Goal: Communication & Community: Ask a question

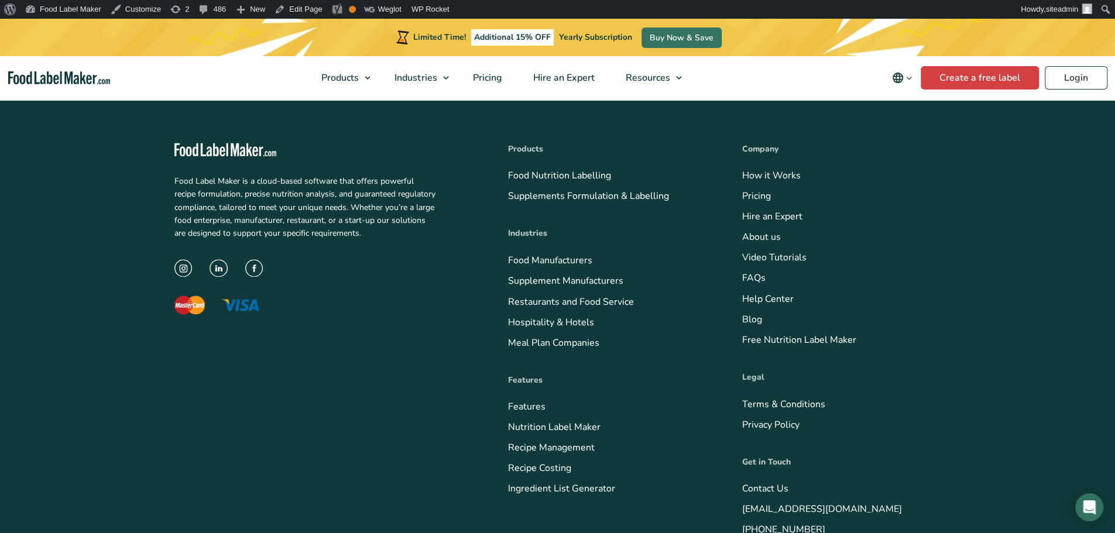
scroll to position [4803, 0]
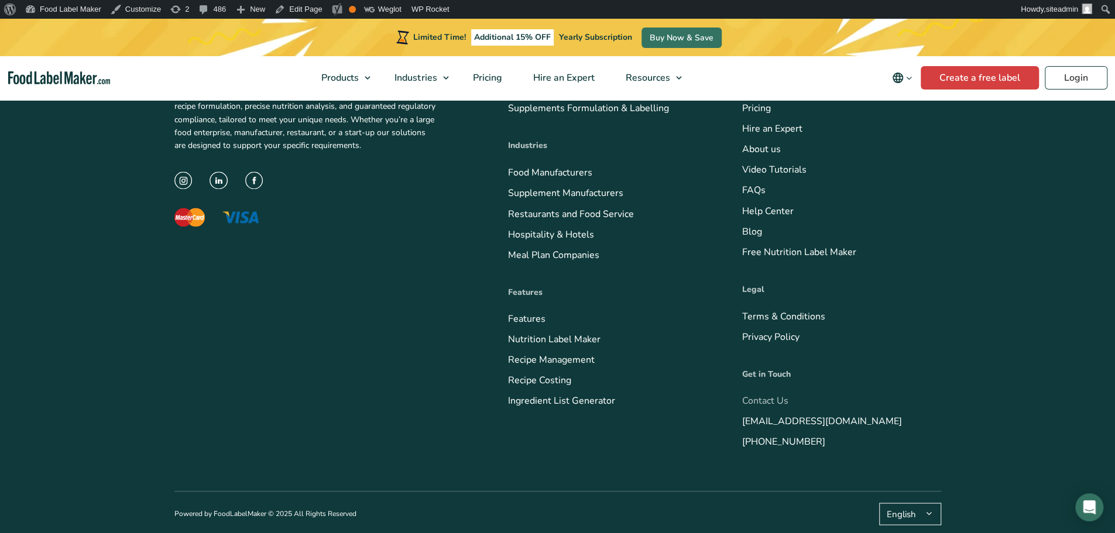
click at [765, 400] on link "Contact Us" at bounding box center [765, 400] width 46 height 13
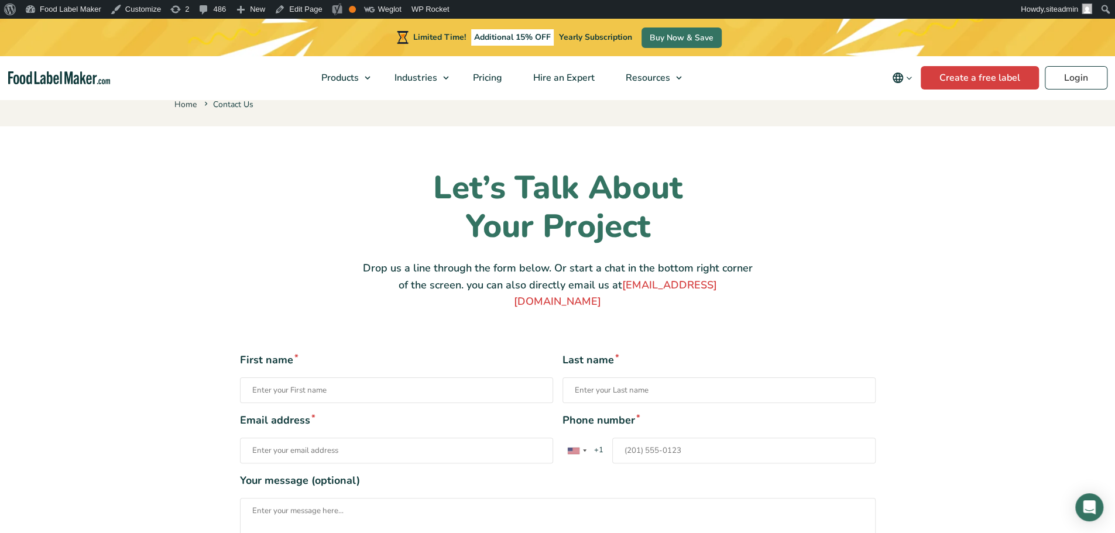
scroll to position [117, 0]
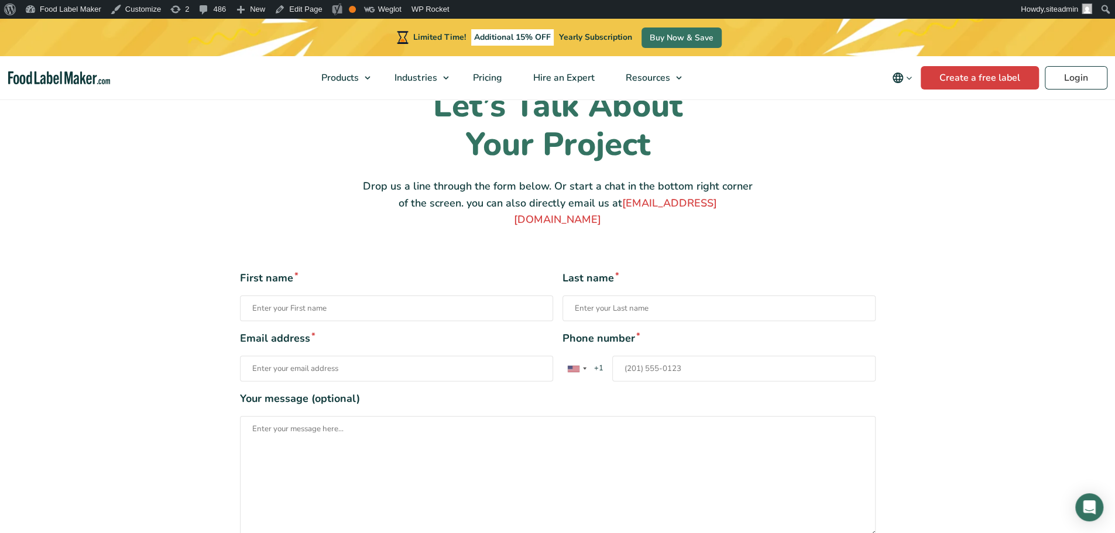
click at [324, 296] on input "First name *" at bounding box center [396, 309] width 313 height 26
type input "Test cf"
click at [603, 296] on input "Last name *" at bounding box center [718, 309] width 313 height 26
type input "Test"
click at [315, 356] on input "Email address *" at bounding box center [396, 369] width 313 height 26
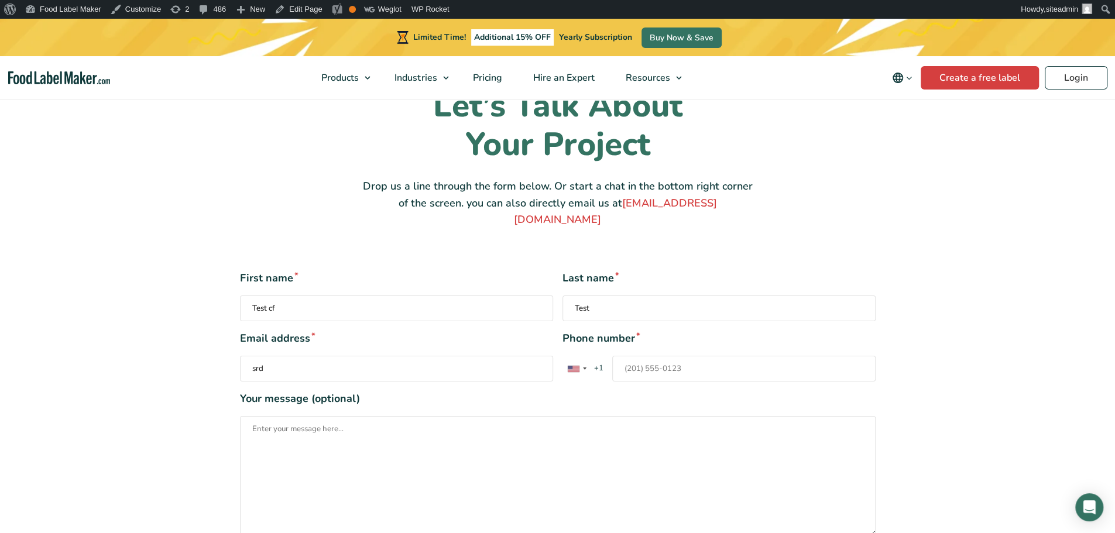
type input "srdjan.nikolin@symbiotica.rs"
click at [650, 356] on input "Phone number * United States +1 United Kingdom +44 Afghanistan (‫افغانستان‬‎) +…" at bounding box center [743, 369] width 263 height 26
type input "1231231231"
click at [406, 423] on textarea "Your message (optional)" at bounding box center [558, 476] width 636 height 121
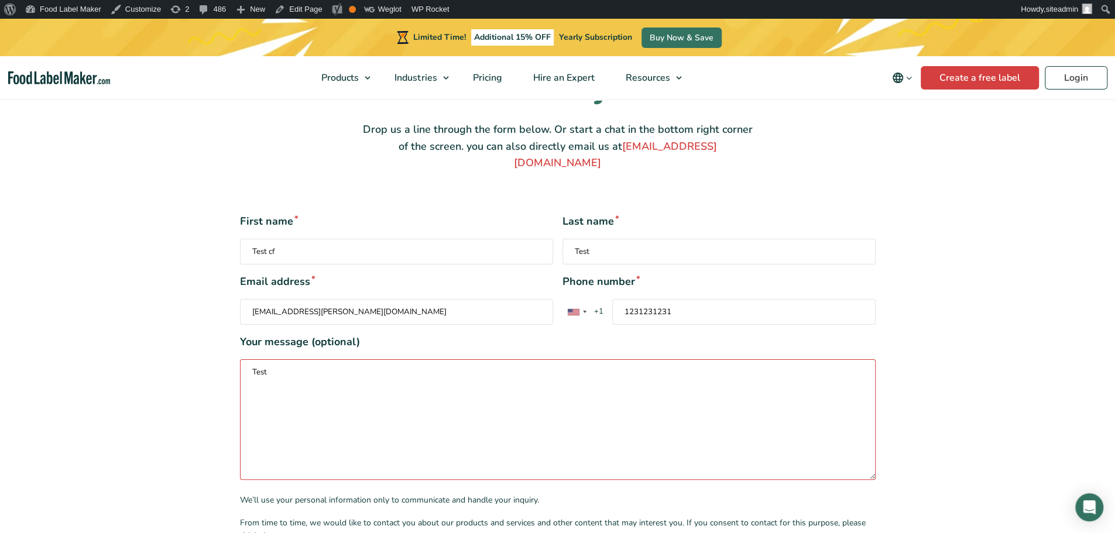
scroll to position [351, 0]
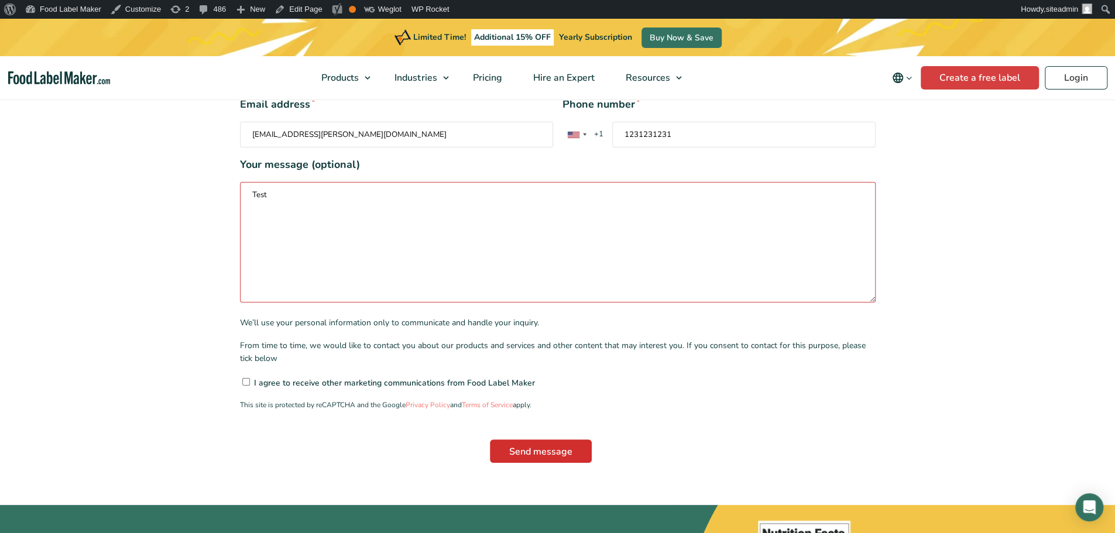
type textarea "Test"
click at [528, 439] on input "Send message" at bounding box center [541, 450] width 102 height 23
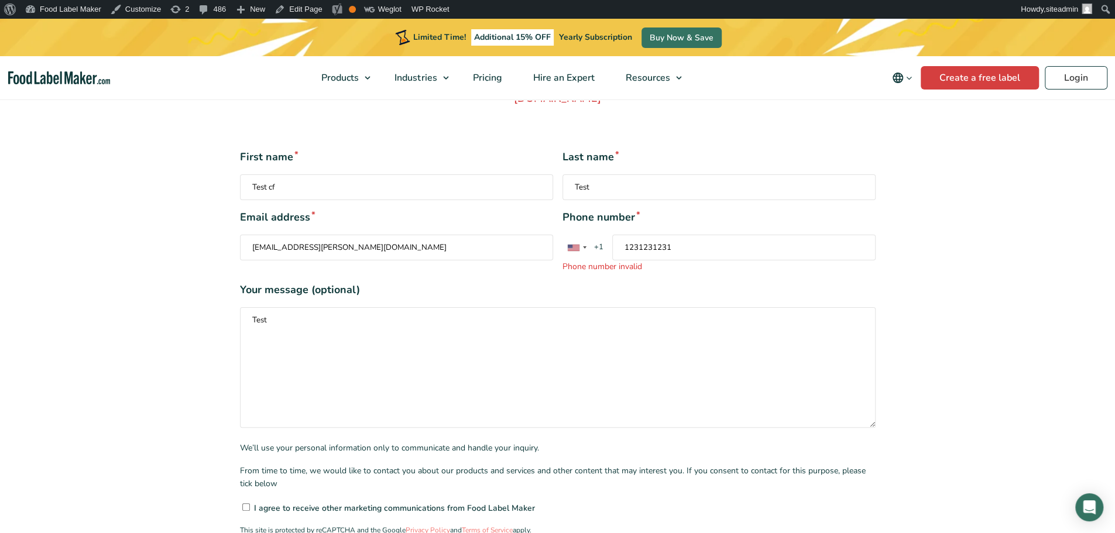
scroll to position [176, 0]
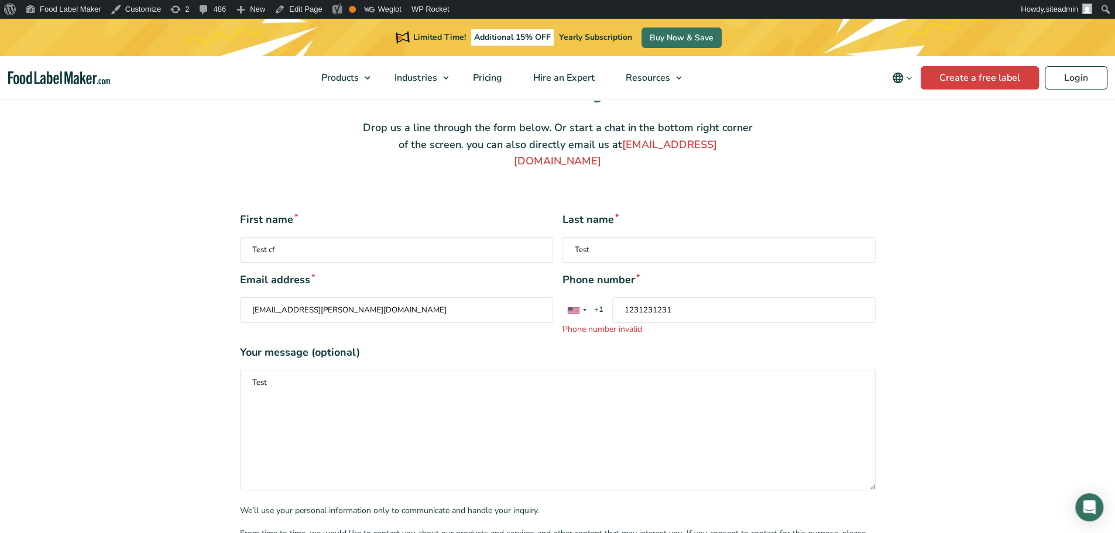
click at [693, 297] on input "1231231231" at bounding box center [743, 310] width 263 height 26
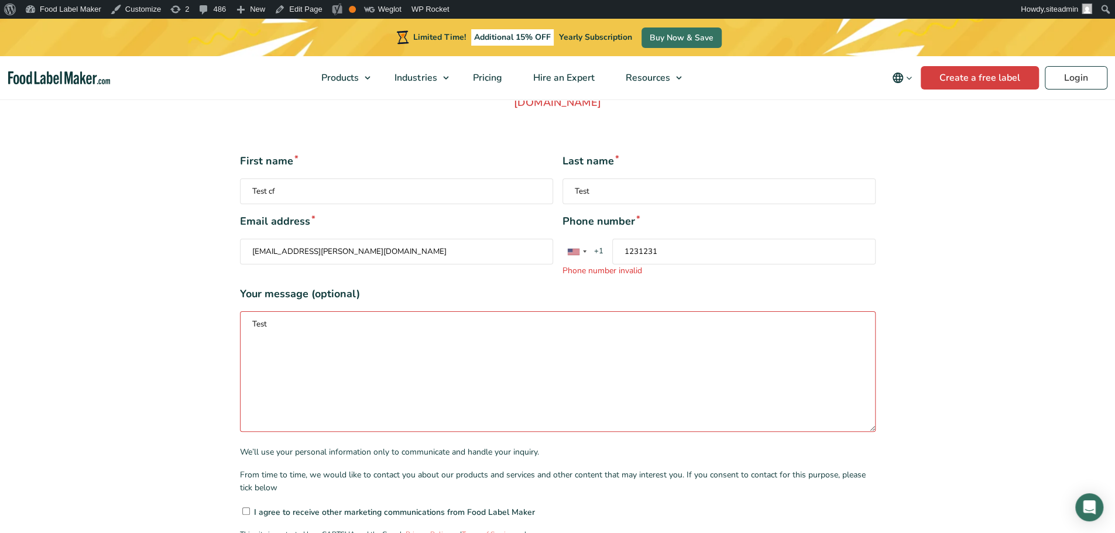
click at [743, 311] on textarea "Test" at bounding box center [558, 371] width 636 height 121
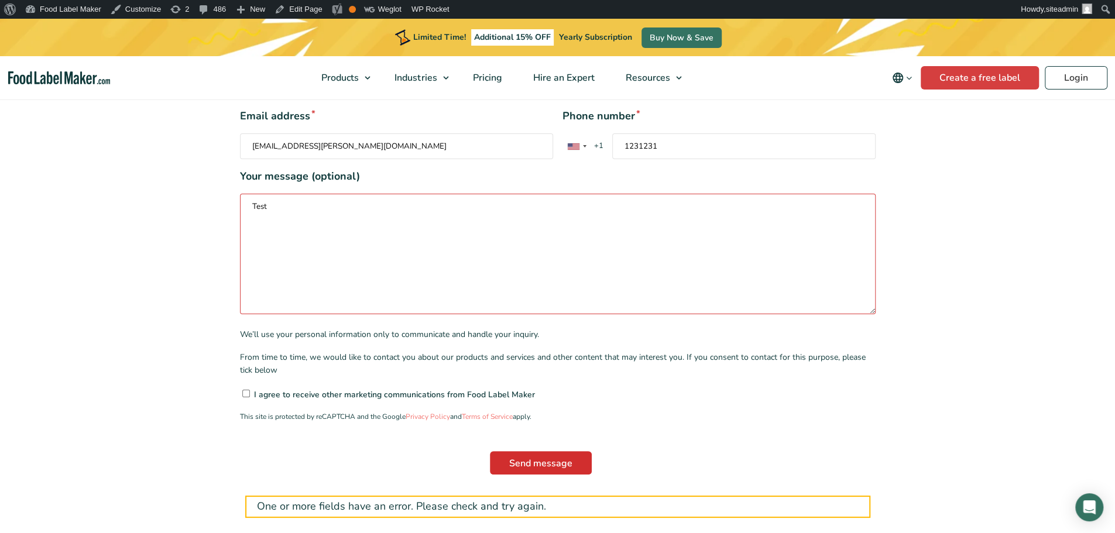
scroll to position [351, 0]
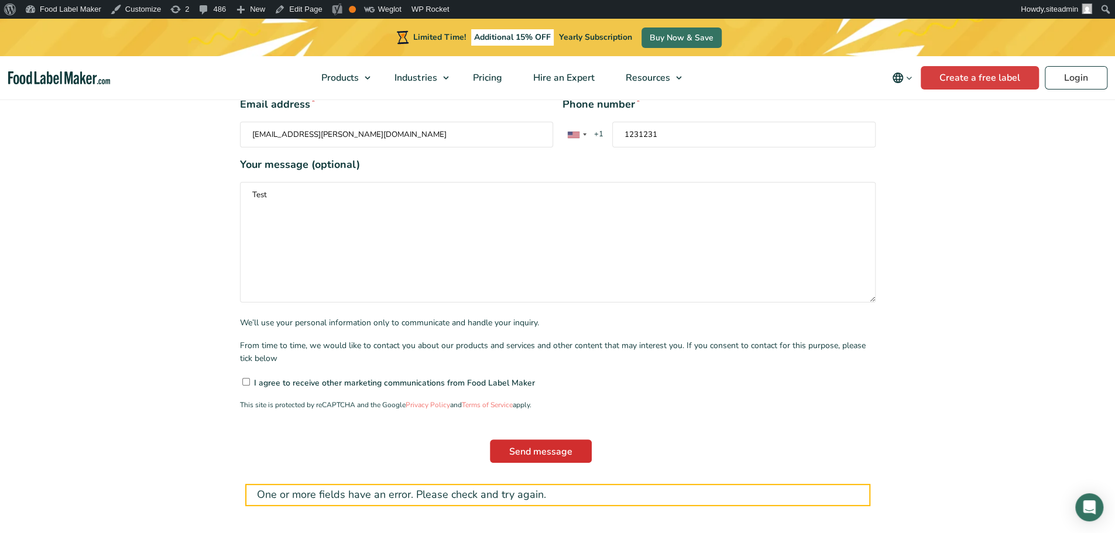
drag, startPoint x: 535, startPoint y: 415, endPoint x: 540, endPoint y: 422, distance: 8.1
click at [536, 415] on form "First name * Test cf Last name * Test Email address * srdjan.nikolin@symbiotica…" at bounding box center [558, 271] width 636 height 470
click at [538, 439] on input "Send message" at bounding box center [541, 450] width 102 height 23
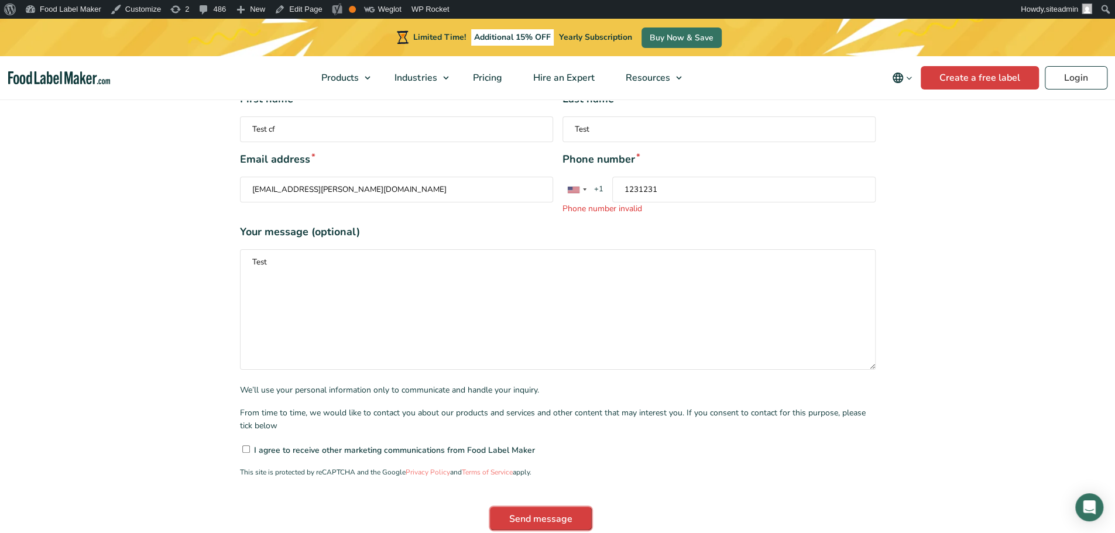
scroll to position [293, 0]
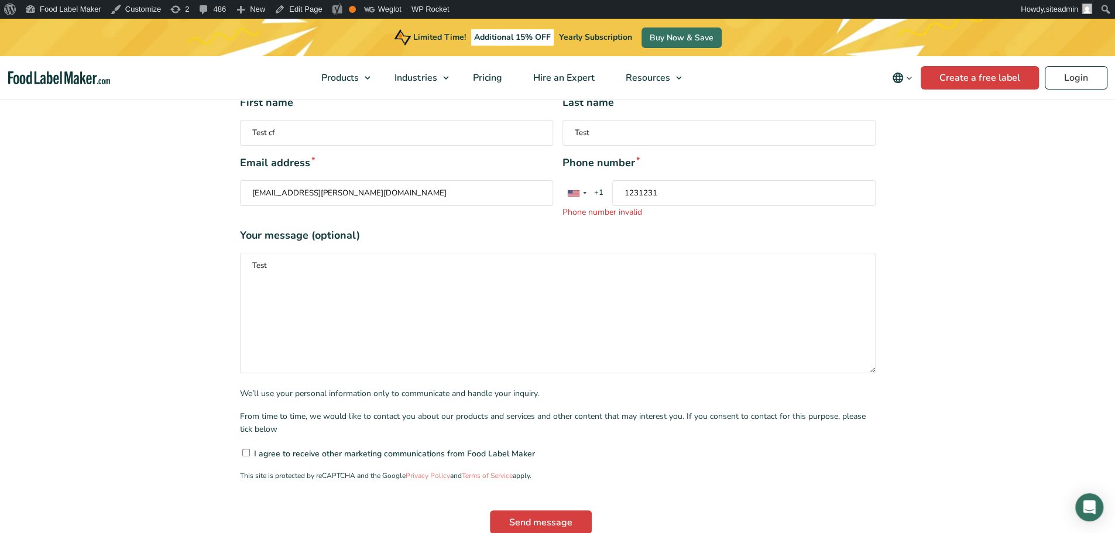
click at [675, 183] on input "1231231" at bounding box center [743, 193] width 263 height 26
drag, startPoint x: 624, startPoint y: 178, endPoint x: 731, endPoint y: 183, distance: 107.2
click at [731, 183] on input "1231231" at bounding box center [743, 193] width 263 height 26
click at [583, 192] on div "Contact form" at bounding box center [585, 193] width 4 height 2
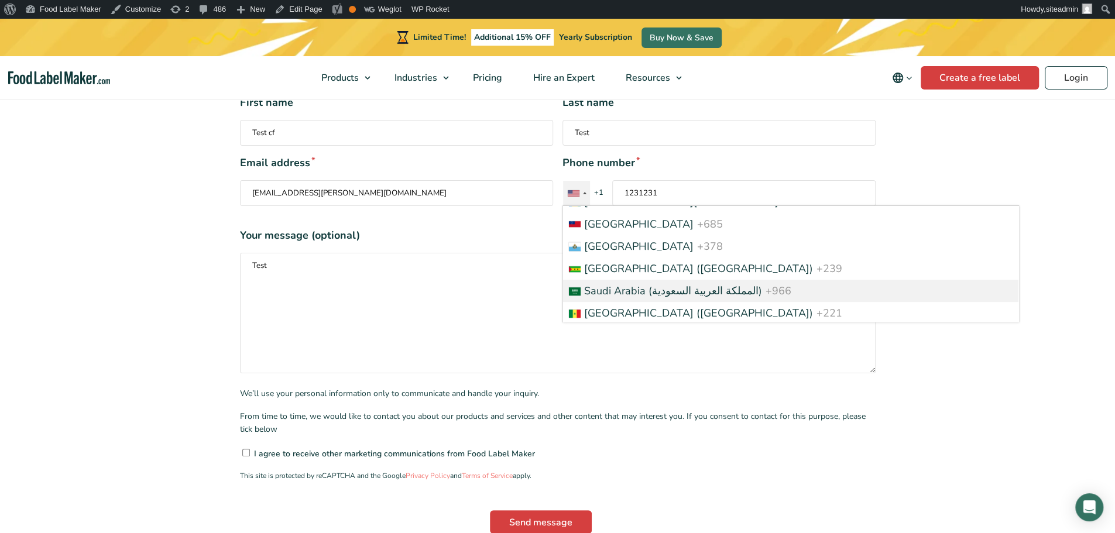
scroll to position [4220, 0]
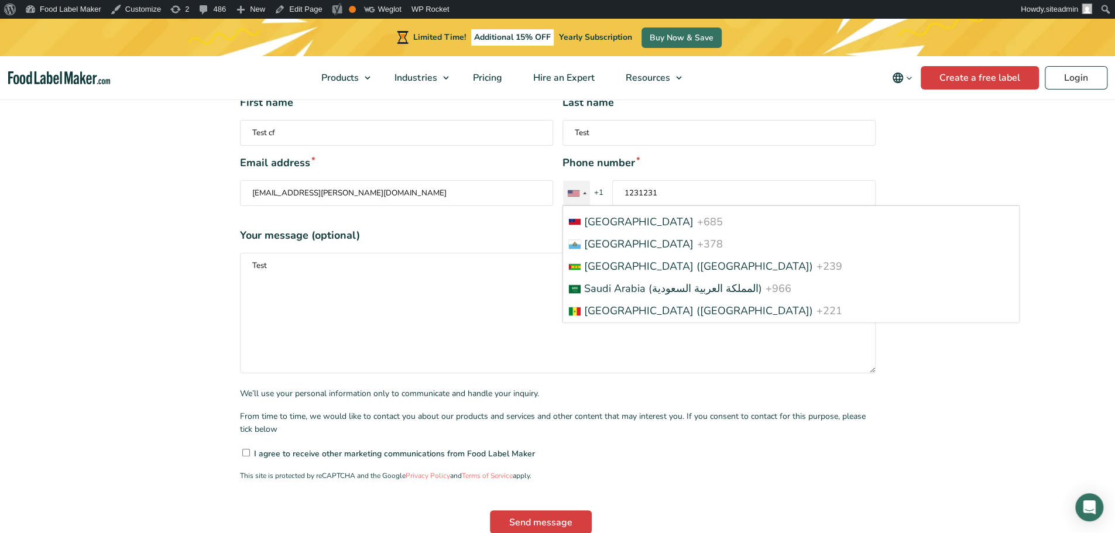
click at [644, 327] on span "Serbia (Србија)" at bounding box center [698, 334] width 229 height 14
click at [644, 206] on input "1231231" at bounding box center [743, 193] width 263 height 26
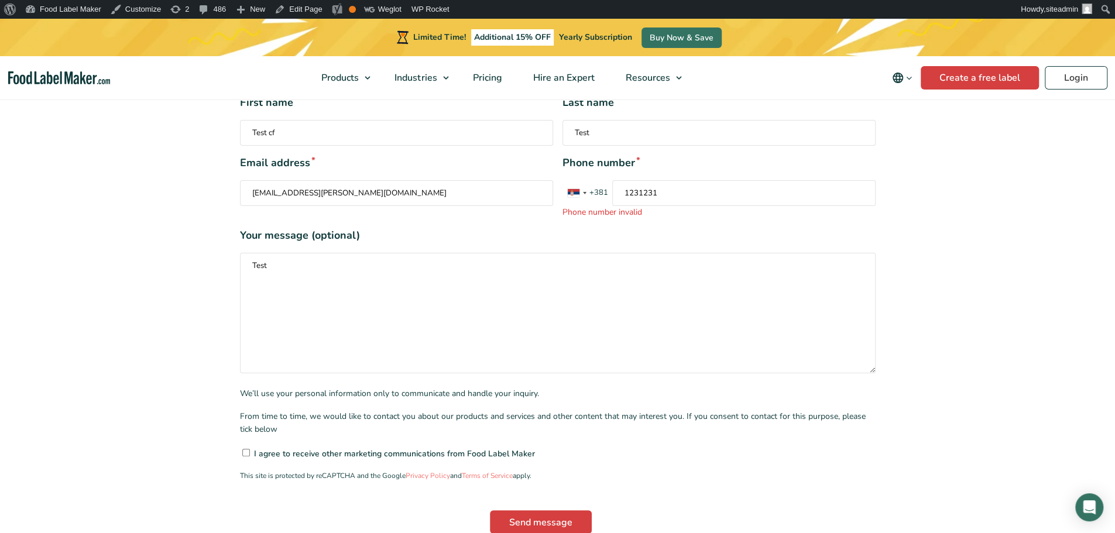
click at [675, 180] on input "1231231" at bounding box center [743, 193] width 263 height 26
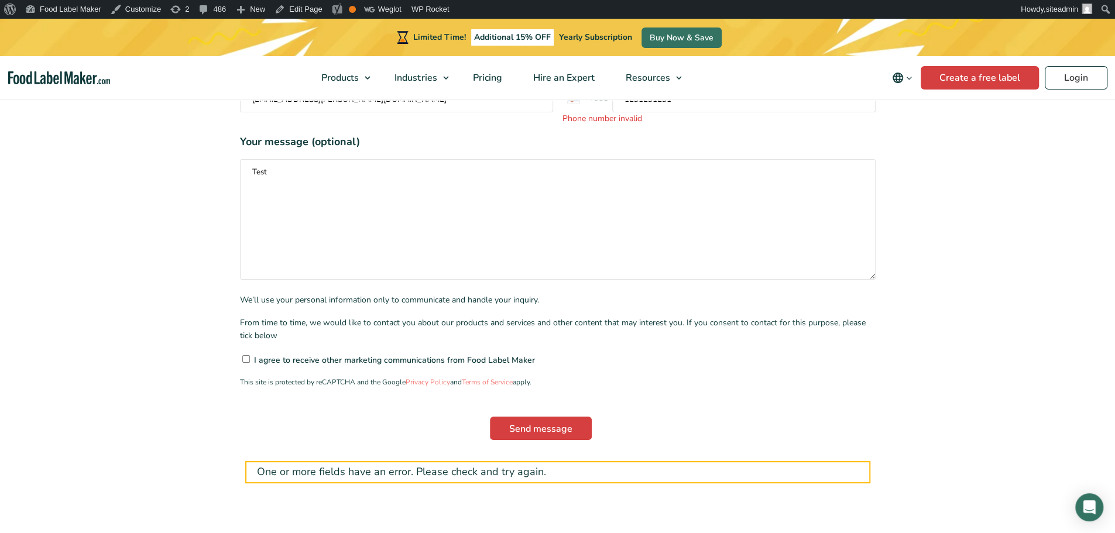
scroll to position [410, 0]
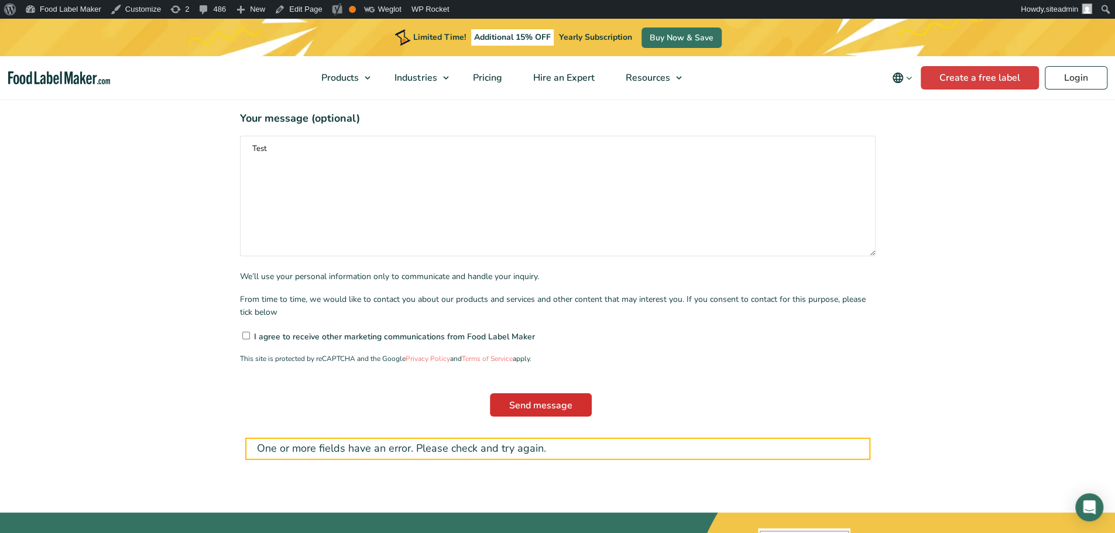
type input "1231231231"
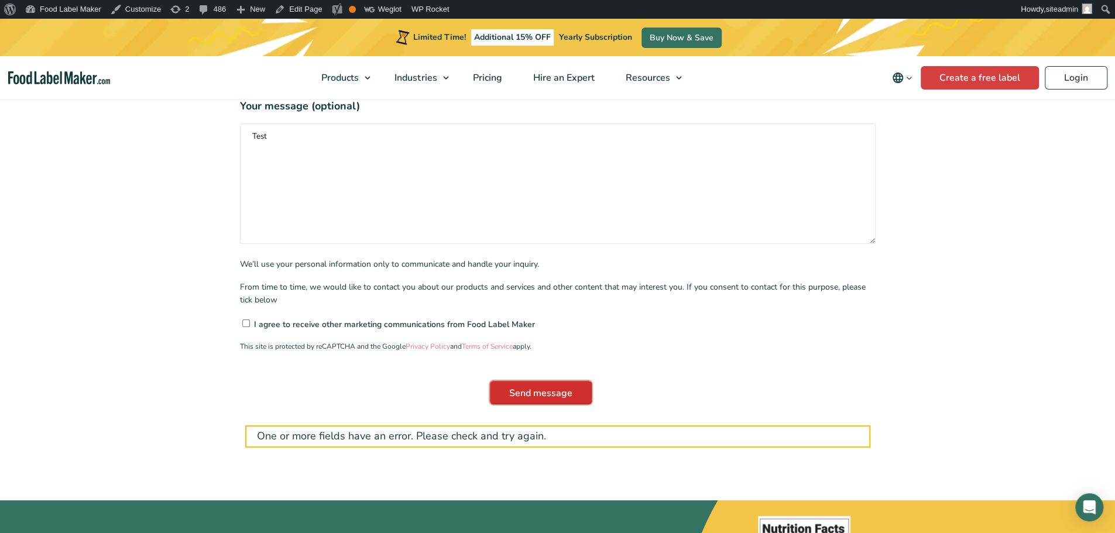
click at [561, 389] on form "First name * Test cf Last name * Test Email address * srdjan.nikolin@symbiotica…" at bounding box center [558, 213] width 636 height 470
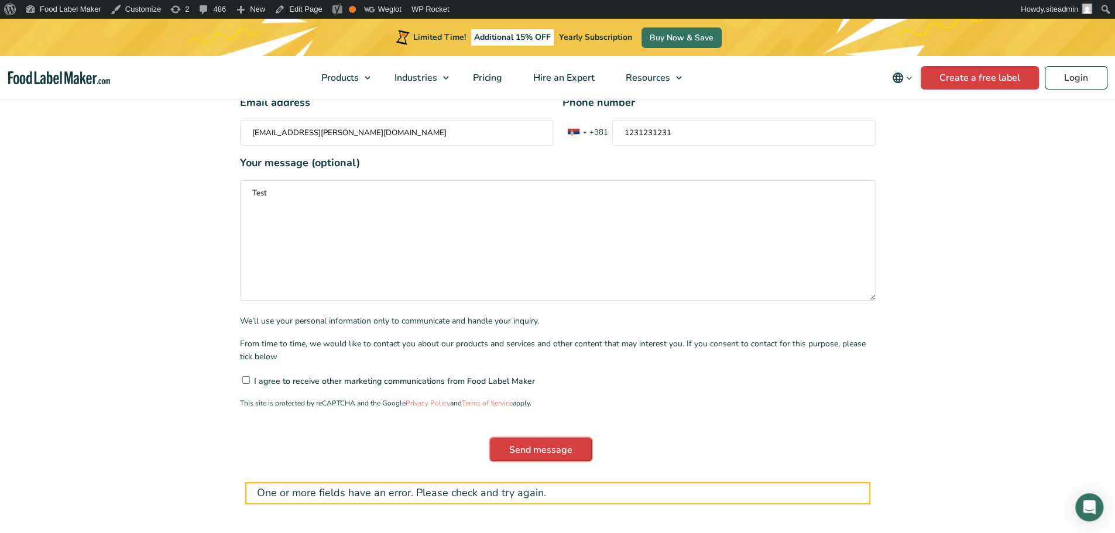
scroll to position [351, 0]
click at [550, 439] on input "Send message" at bounding box center [541, 450] width 102 height 23
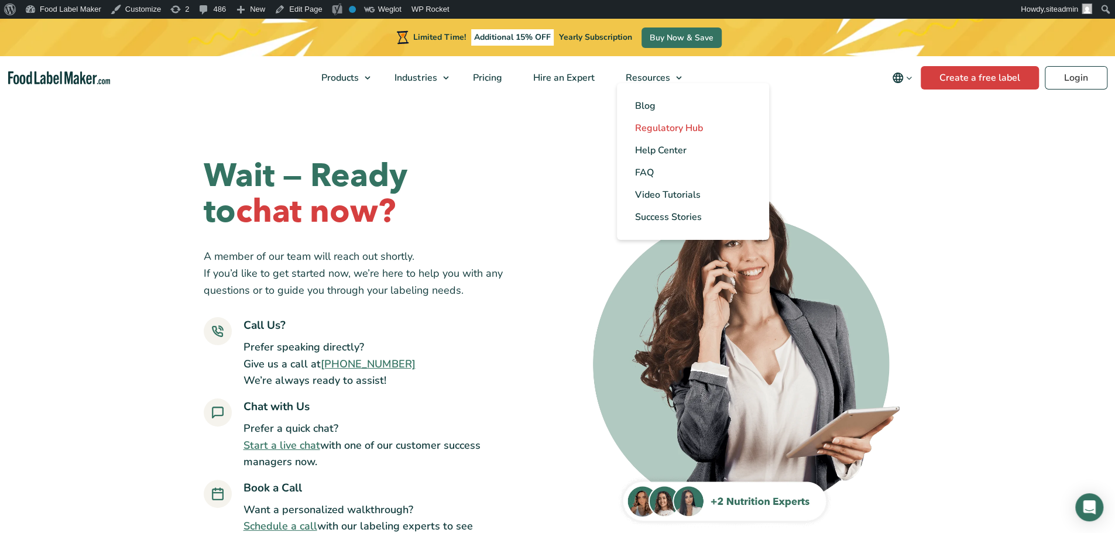
click at [657, 134] on span "Regulatory Hub" at bounding box center [668, 128] width 68 height 13
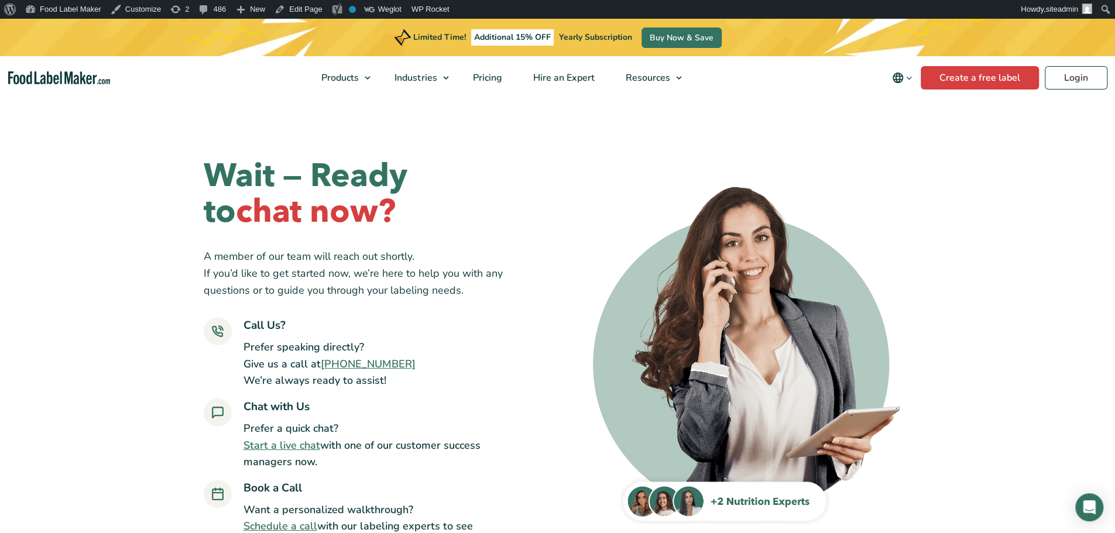
scroll to position [4, 0]
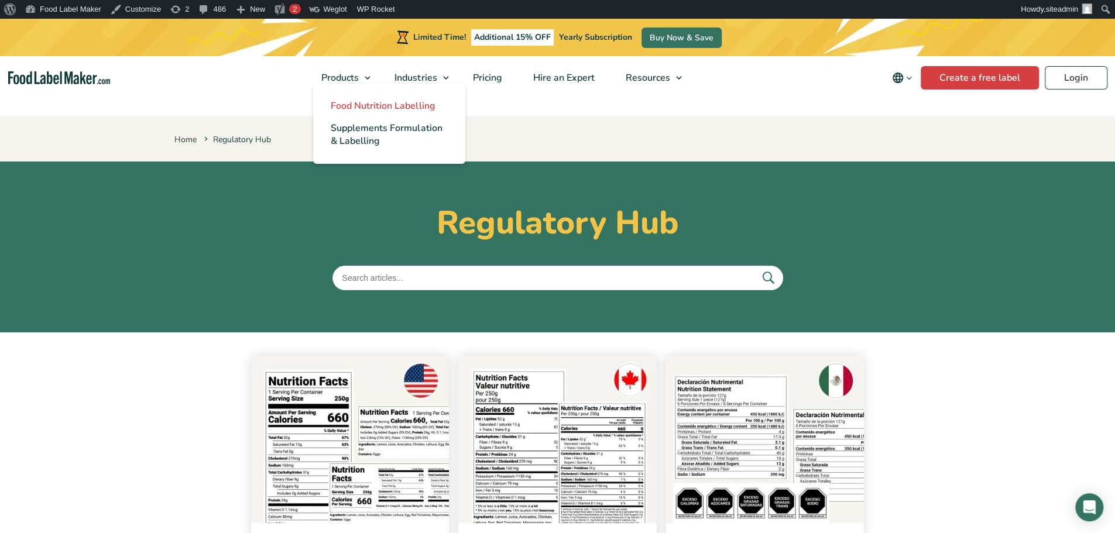
click at [355, 105] on span "Food Nutrition Labelling" at bounding box center [383, 105] width 104 height 13
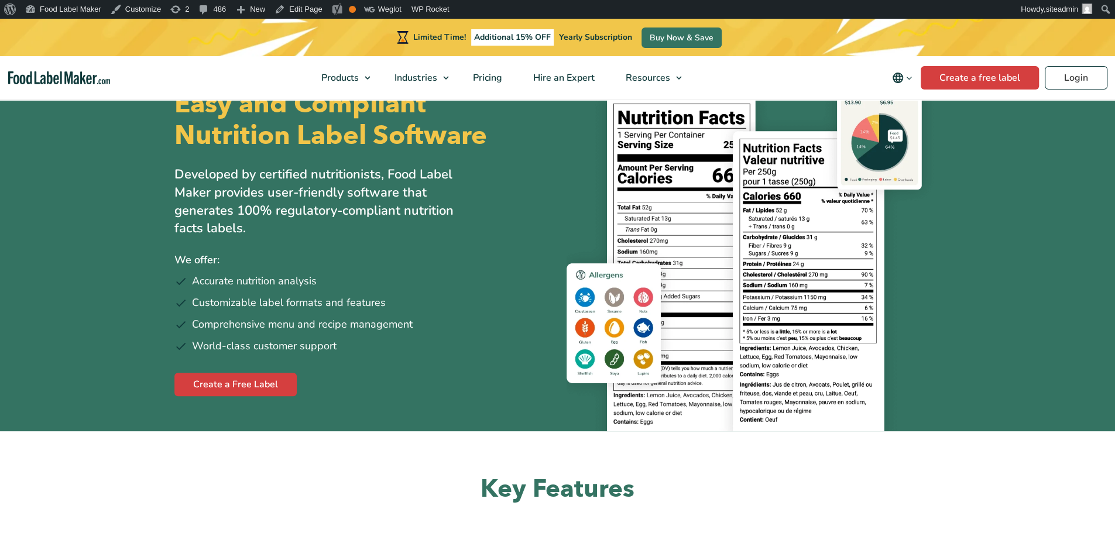
scroll to position [234, 0]
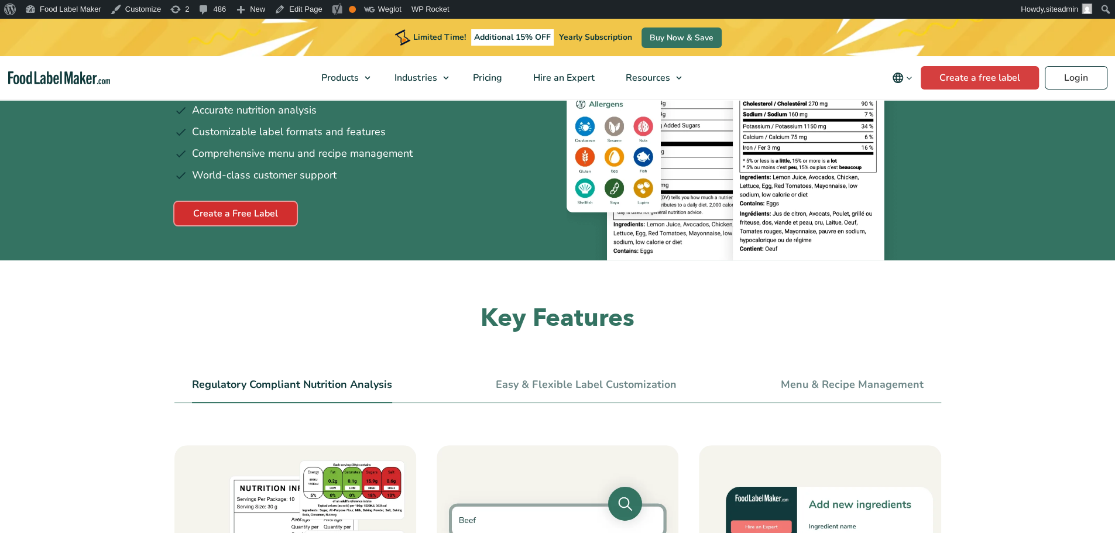
click at [251, 209] on link "Create a Free Label" at bounding box center [235, 213] width 122 height 23
